Goal: Information Seeking & Learning: Learn about a topic

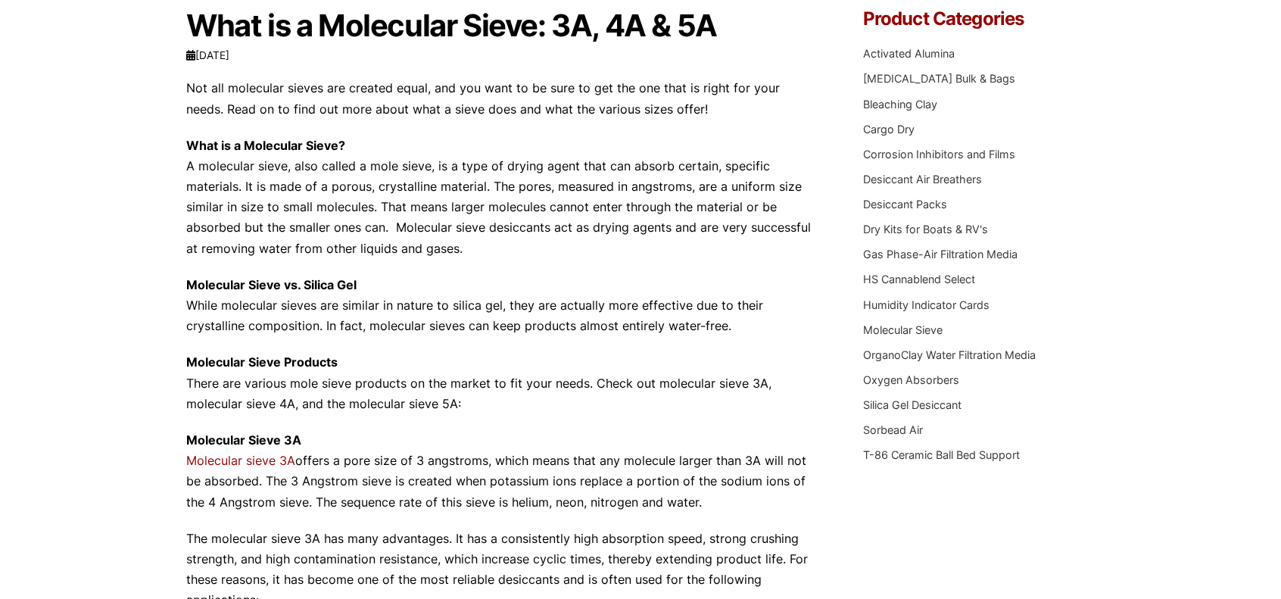
scroll to position [303, 0]
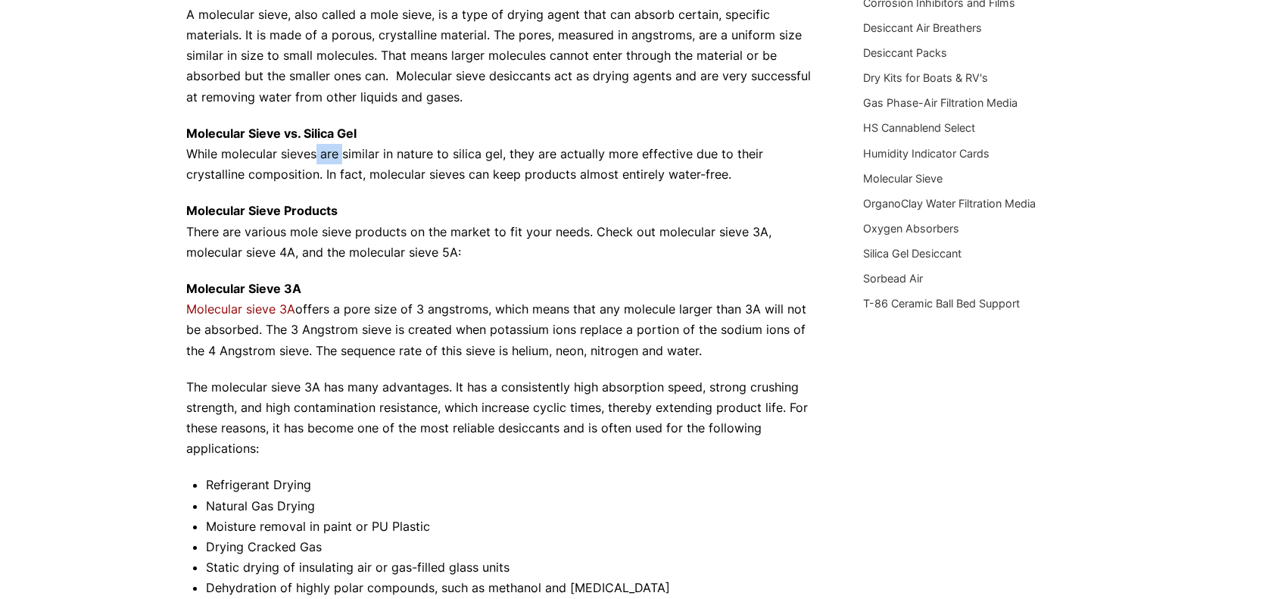
drag, startPoint x: 308, startPoint y: 150, endPoint x: 353, endPoint y: 145, distance: 45.0
click at [339, 145] on p "Molecular Sieve vs. Silica Gel While molecular sieves are similar in nature to …" at bounding box center [502, 154] width 632 height 62
click at [421, 145] on p "Molecular Sieve vs. Silica Gel While molecular sieves are similar in nature to …" at bounding box center [502, 154] width 632 height 62
drag, startPoint x: 360, startPoint y: 179, endPoint x: 312, endPoint y: 178, distance: 48.5
click at [318, 181] on p "Molecular Sieve vs. Silica Gel While molecular sieves are similar in nature to …" at bounding box center [502, 154] width 632 height 62
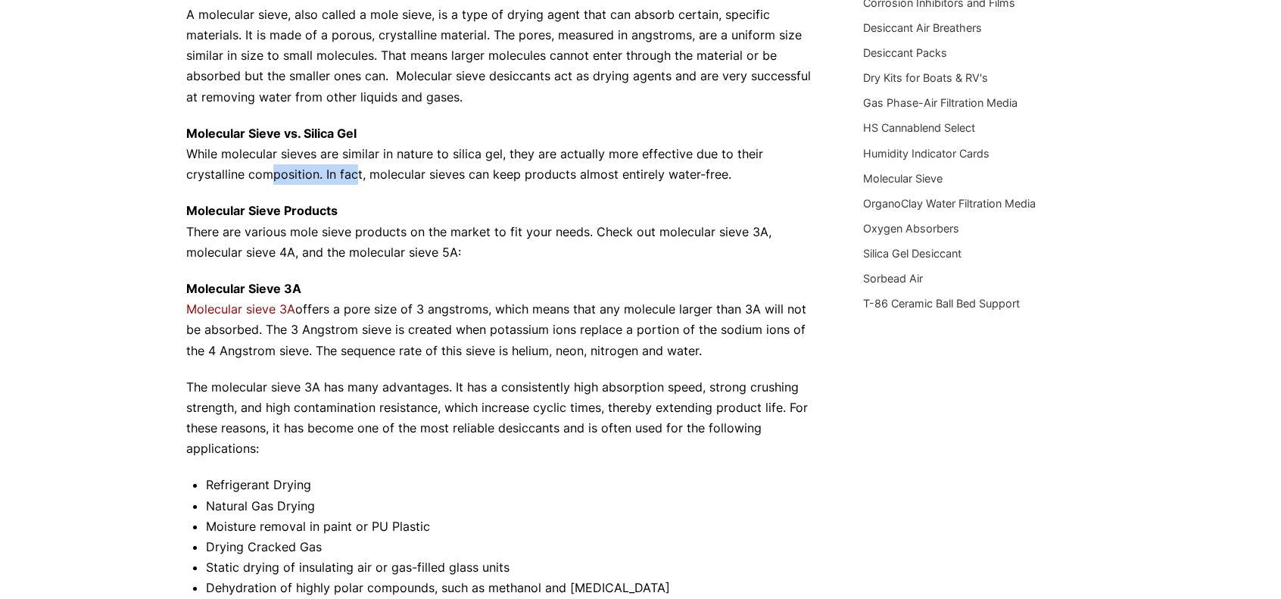
drag, startPoint x: 267, startPoint y: 175, endPoint x: 409, endPoint y: 164, distance: 142.8
click at [395, 165] on p "Molecular Sieve vs. Silica Gel While molecular sieves are similar in nature to …" at bounding box center [502, 154] width 632 height 62
click at [510, 161] on p "Molecular Sieve vs. Silica Gel While molecular sieves are similar in nature to …" at bounding box center [502, 154] width 632 height 62
click at [328, 240] on p "Molecular Sieve Products There are various mole sieve products on the market to…" at bounding box center [502, 232] width 632 height 62
drag, startPoint x: 348, startPoint y: 308, endPoint x: 454, endPoint y: 310, distance: 106.0
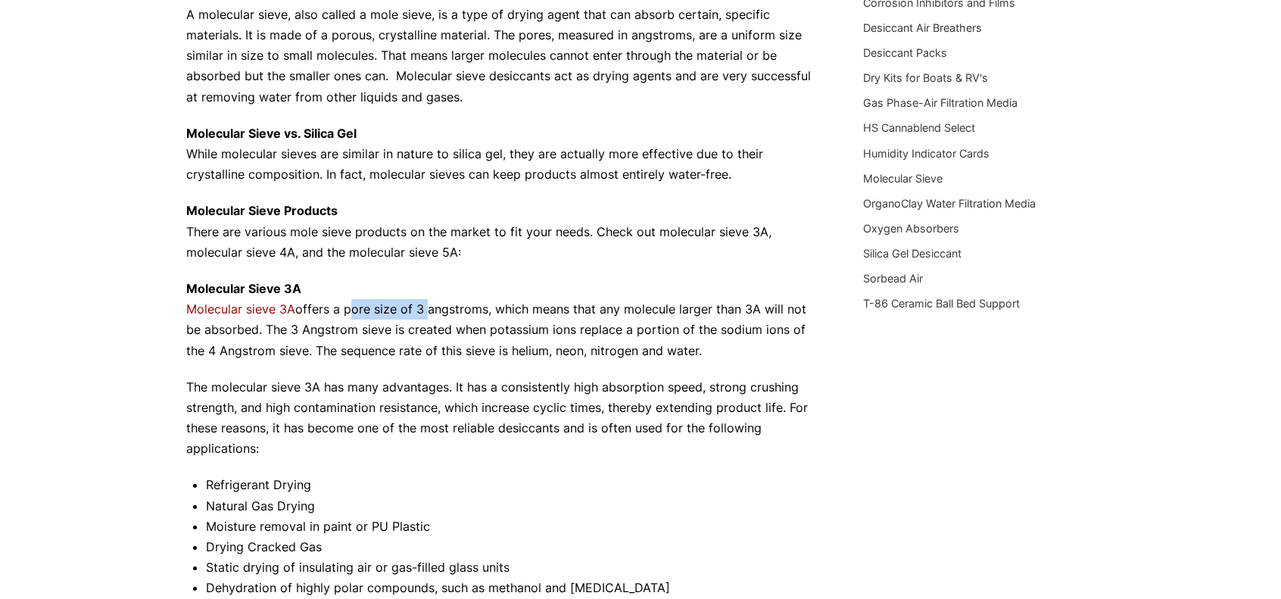
click at [426, 311] on p "Molecular Sieve 3A Molecular sieve 3A offers a pore size of 3 angstroms, which …" at bounding box center [502, 320] width 632 height 83
drag, startPoint x: 521, startPoint y: 308, endPoint x: 510, endPoint y: 312, distance: 11.3
click at [510, 311] on p "Molecular Sieve 3A Molecular sieve 3A offers a pore size of 3 angstroms, which …" at bounding box center [502, 320] width 632 height 83
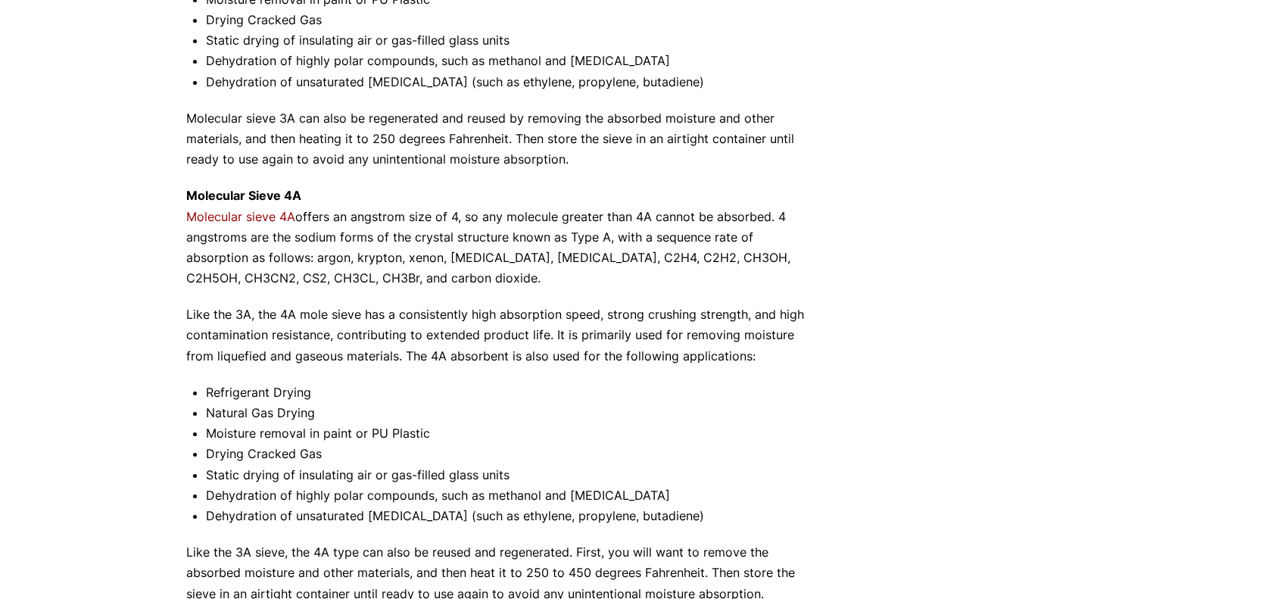
scroll to position [833, 0]
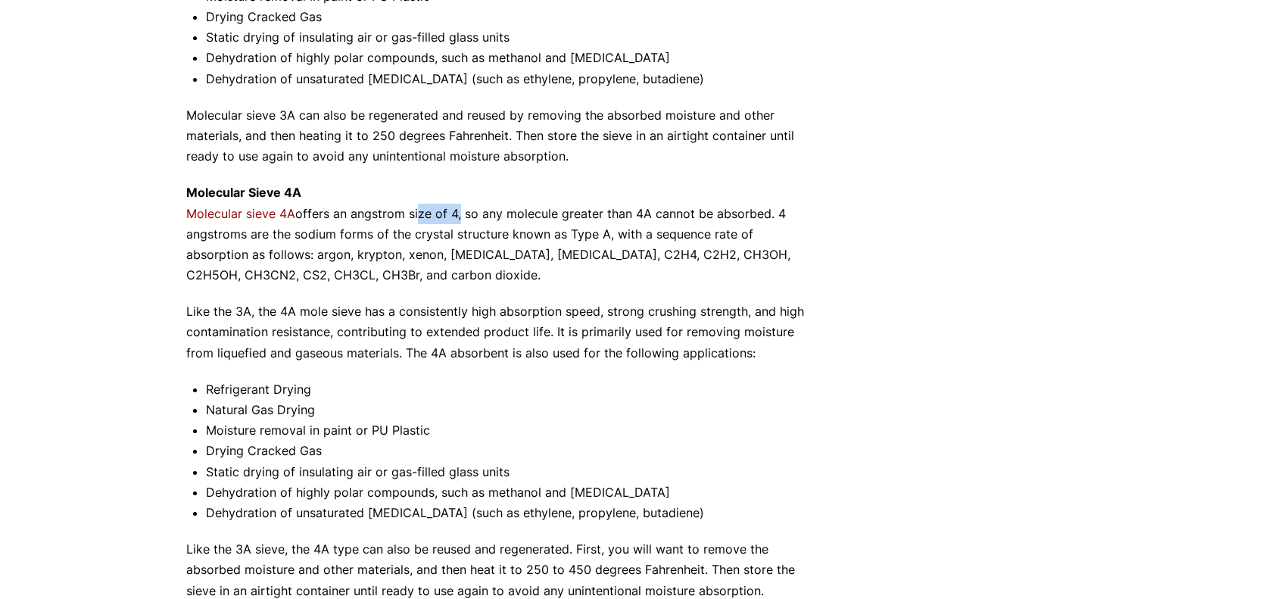
drag, startPoint x: 413, startPoint y: 217, endPoint x: 501, endPoint y: 214, distance: 87.9
click at [476, 214] on p "Molecular Sieve 4A Molecular sieve 4A offers an angstrom size of 4, so any mole…" at bounding box center [502, 233] width 632 height 103
drag, startPoint x: 572, startPoint y: 213, endPoint x: 490, endPoint y: 211, distance: 81.8
click at [493, 211] on p "Molecular Sieve 4A Molecular sieve 4A offers an angstrom size of 4, so any mole…" at bounding box center [502, 233] width 632 height 103
drag, startPoint x: 400, startPoint y: 333, endPoint x: 310, endPoint y: 325, distance: 89.7
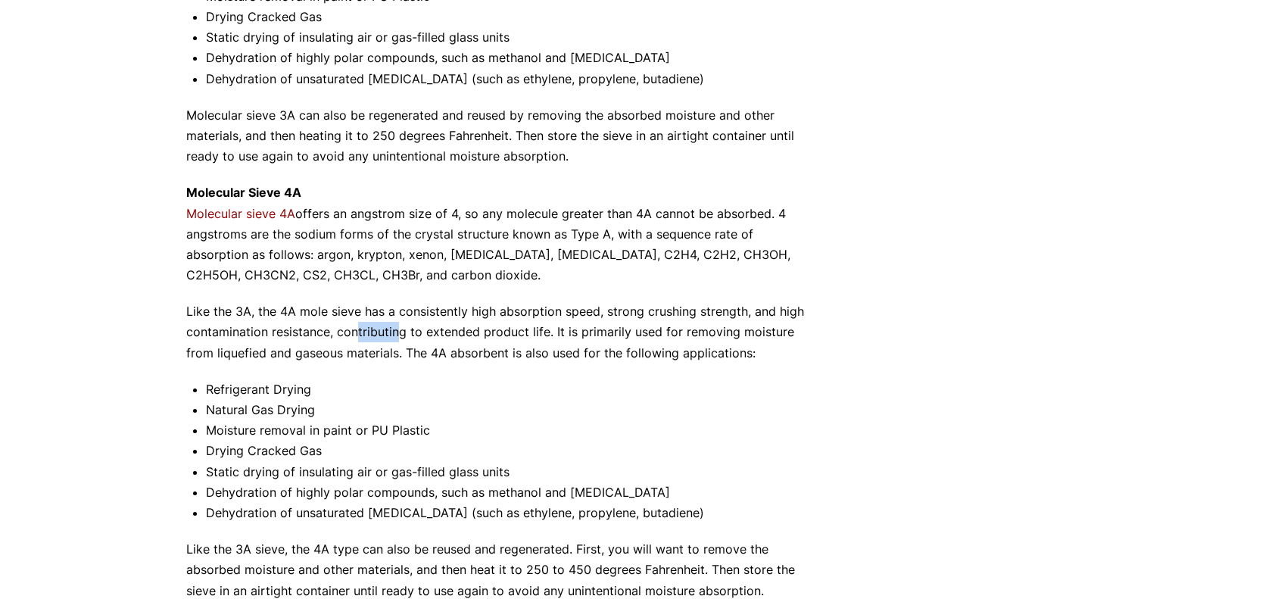
click at [317, 326] on p "Like the 3A, the 4A mole sieve has a consistently high absorption speed, strong…" at bounding box center [502, 332] width 632 height 62
drag, startPoint x: 271, startPoint y: 315, endPoint x: 472, endPoint y: 318, distance: 200.7
click at [448, 317] on p "Like the 3A, the 4A mole sieve has a consistently high absorption speed, strong…" at bounding box center [502, 332] width 632 height 62
drag, startPoint x: 580, startPoint y: 334, endPoint x: 439, endPoint y: 323, distance: 141.2
click at [441, 325] on p "Like the 3A, the 4A mole sieve has a consistently high absorption speed, strong…" at bounding box center [502, 332] width 632 height 62
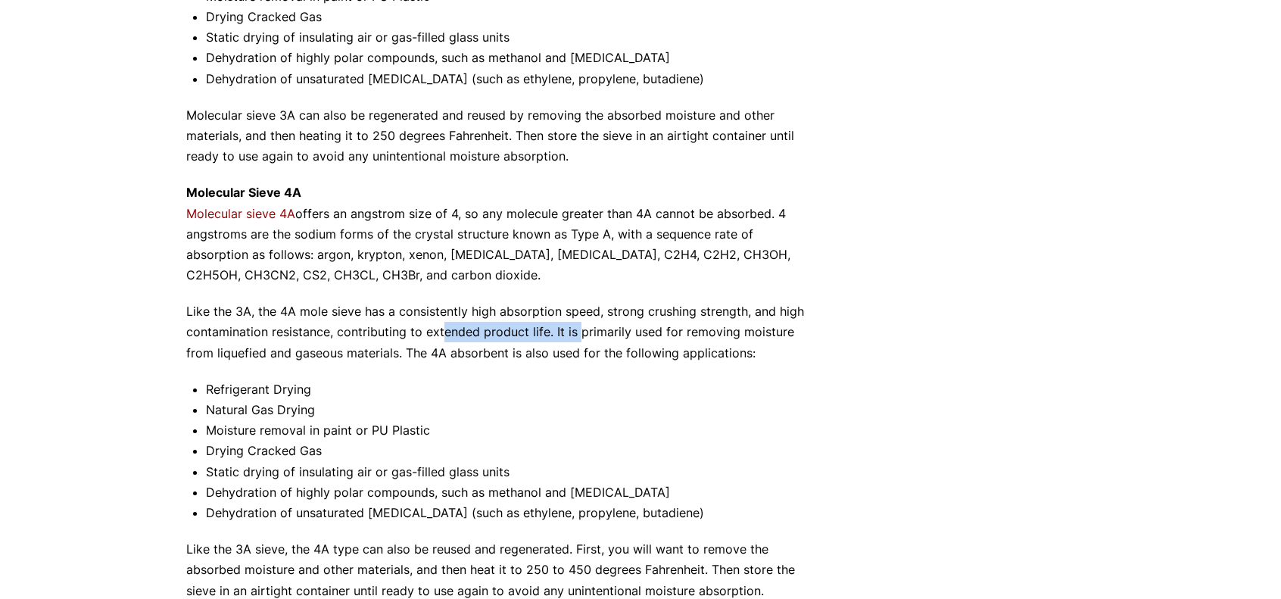
scroll to position [1136, 0]
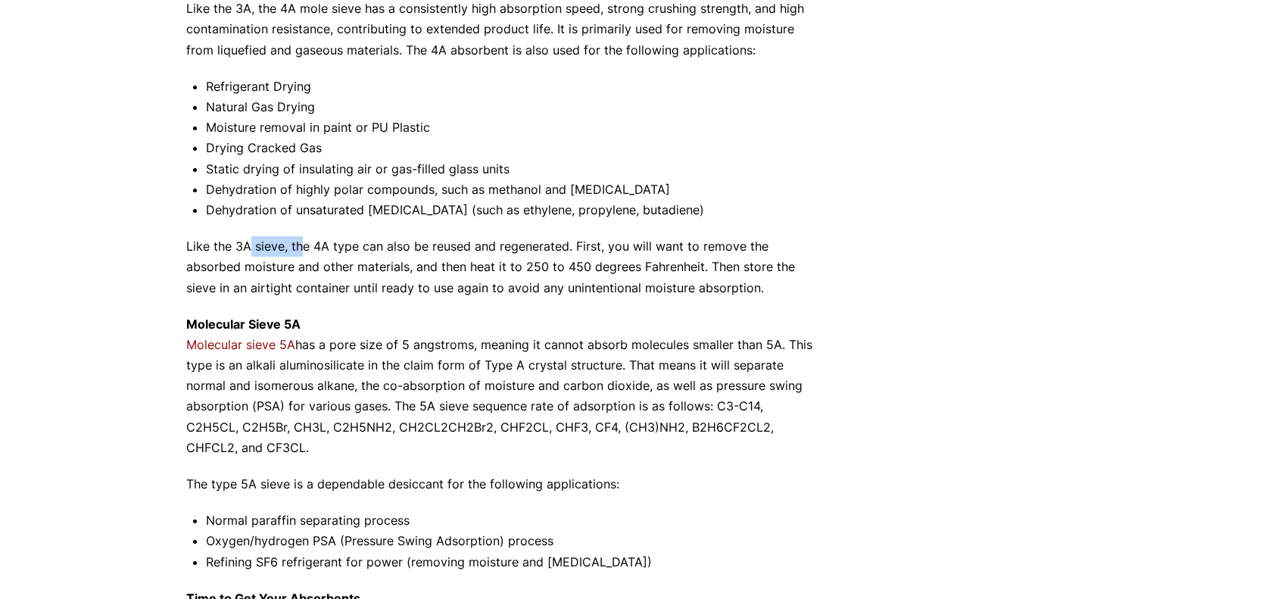
drag, startPoint x: 249, startPoint y: 249, endPoint x: 373, endPoint y: 248, distance: 124.2
click at [313, 248] on p "Like the 3A sieve, the 4A type can also be reused and regenerated. First, you w…" at bounding box center [502, 267] width 632 height 62
drag, startPoint x: 438, startPoint y: 252, endPoint x: 311, endPoint y: 251, distance: 126.5
click at [312, 251] on p "Like the 3A sieve, the 4A type can also be reused and regenerated. First, you w…" at bounding box center [502, 267] width 632 height 62
